Goal: Information Seeking & Learning: Learn about a topic

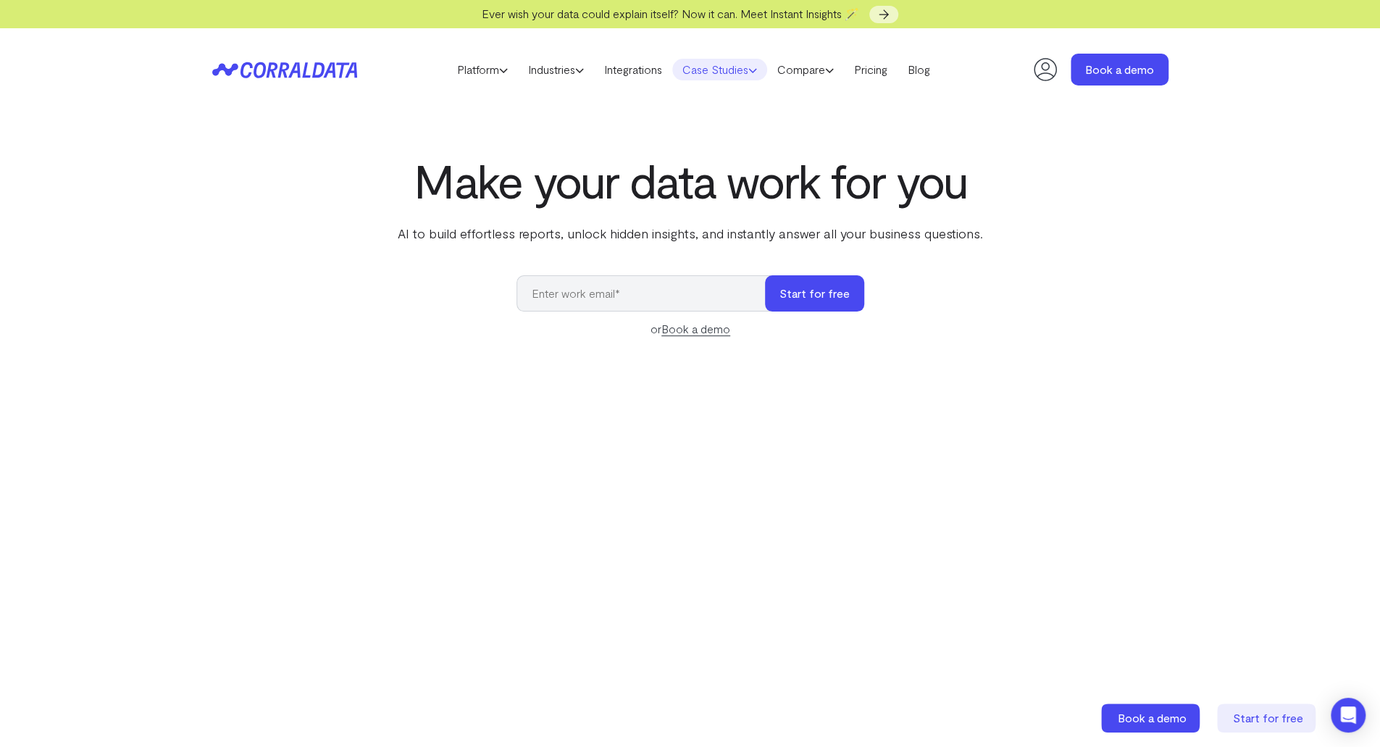
click at [767, 69] on link "Case Studies" at bounding box center [719, 70] width 95 height 22
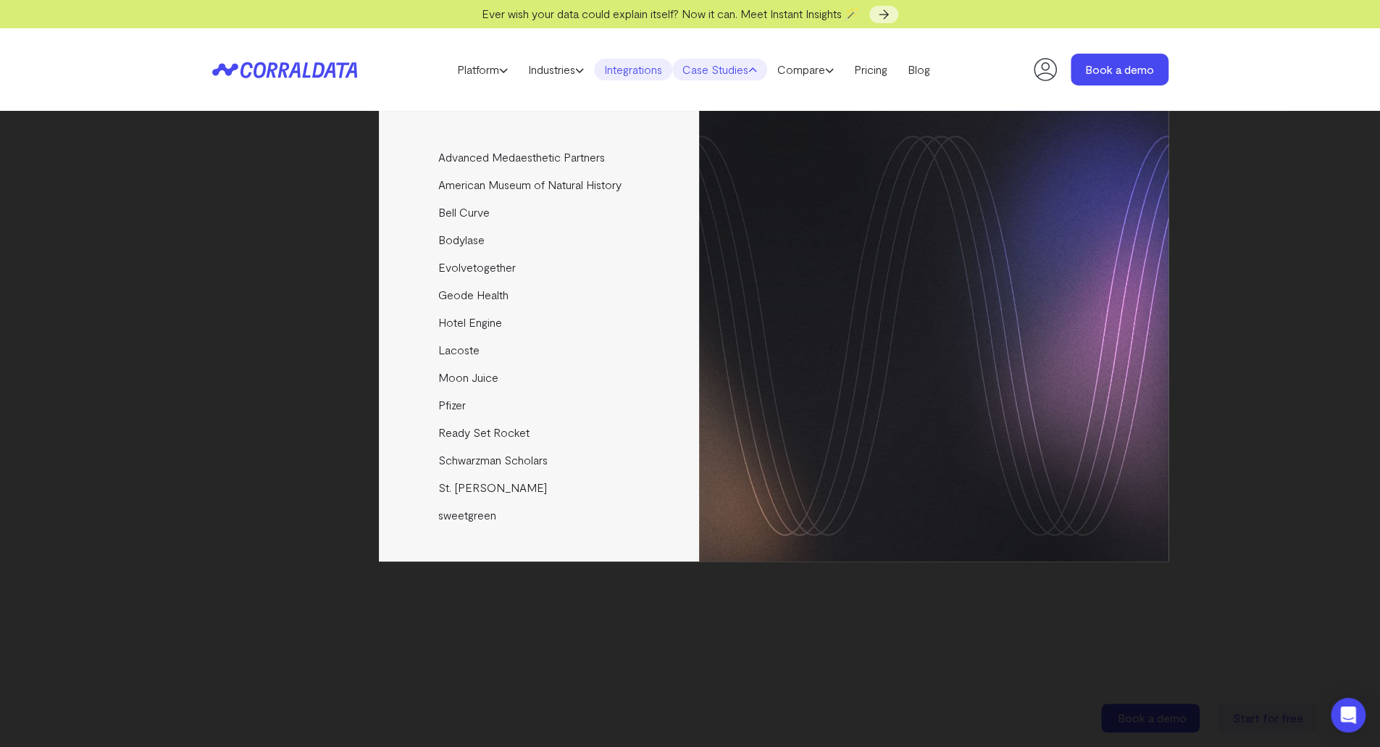
click at [628, 74] on link "Integrations" at bounding box center [633, 70] width 78 height 22
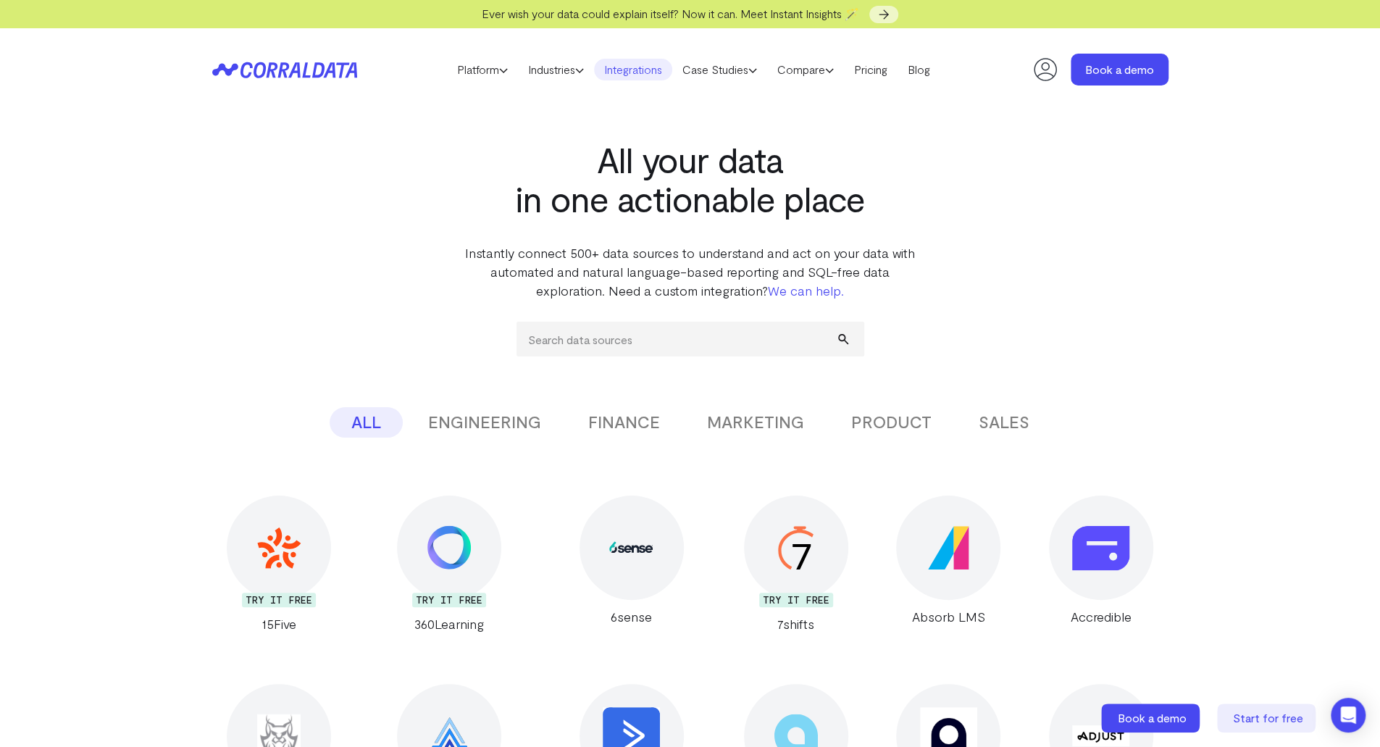
click at [1010, 418] on button "SALES" at bounding box center [1004, 422] width 94 height 30
